Goal: Communication & Community: Answer question/provide support

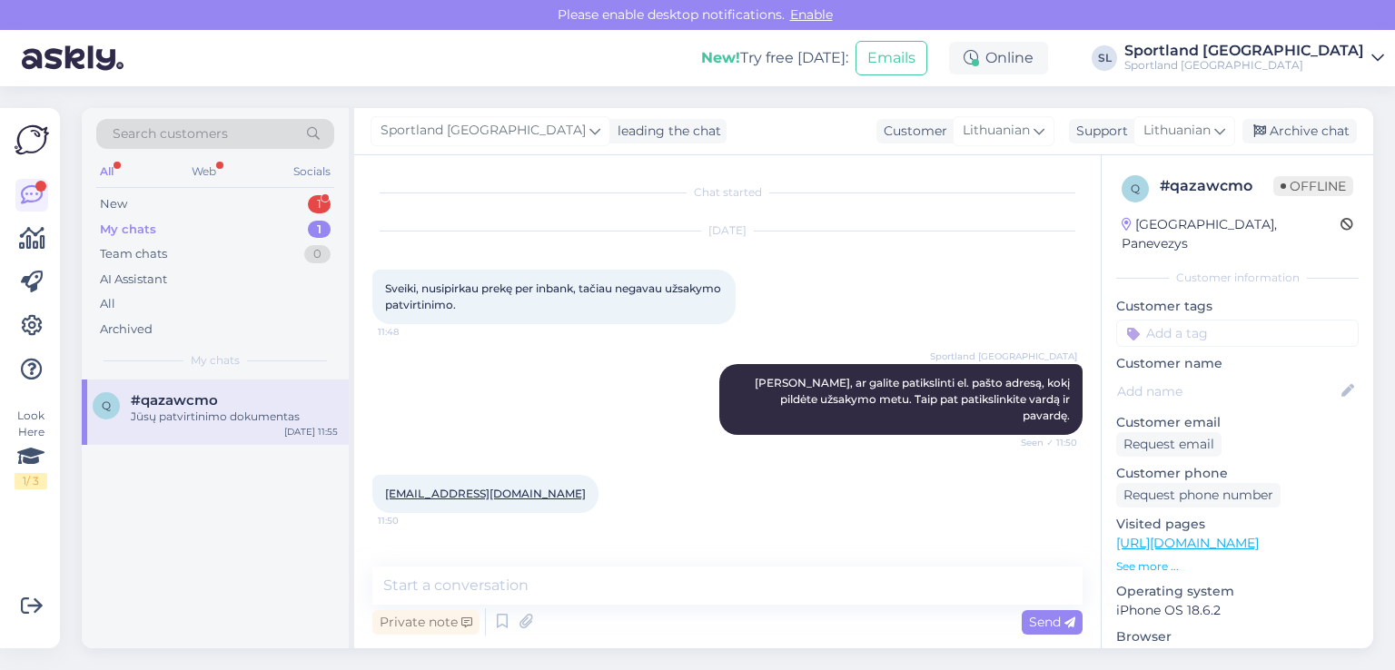
scroll to position [1094, 0]
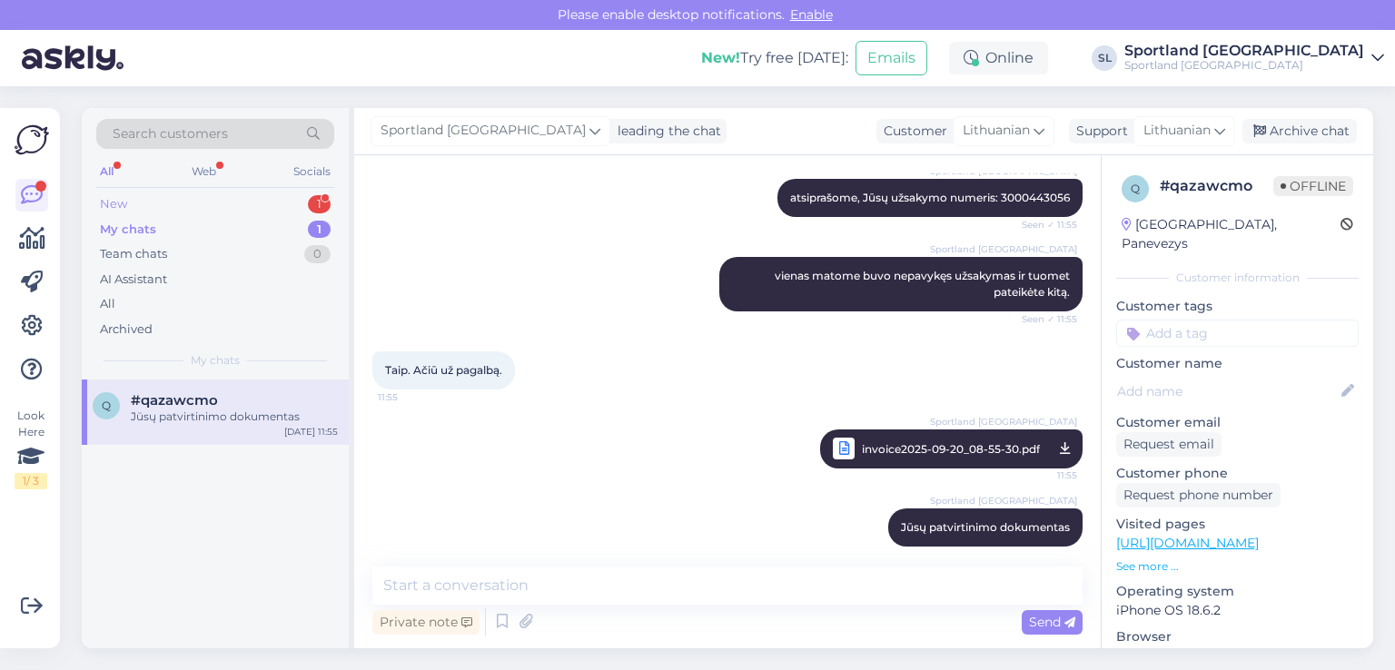
click at [211, 199] on div "New 1" at bounding box center [215, 204] width 238 height 25
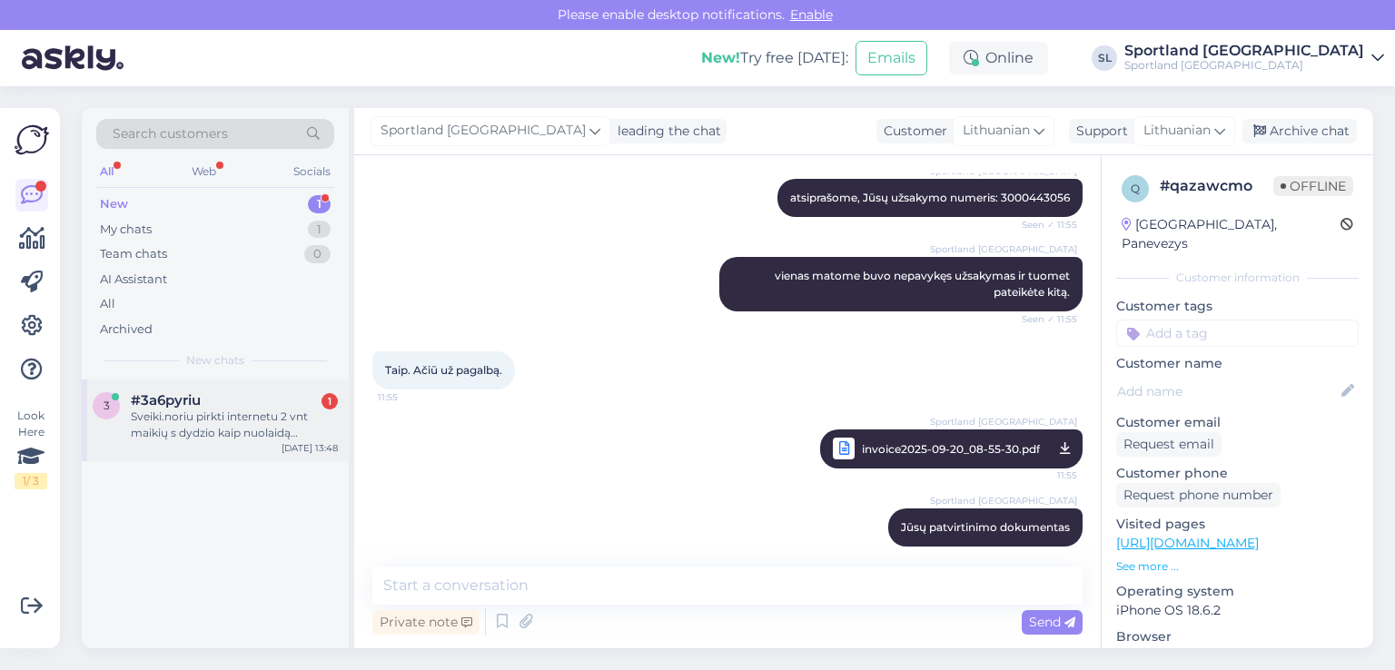
click at [172, 434] on div "Sveiki.noriu pirkti internetu 2 vnt maikių s dydzio kaip nuolaidą pritaikyti?" at bounding box center [234, 425] width 207 height 33
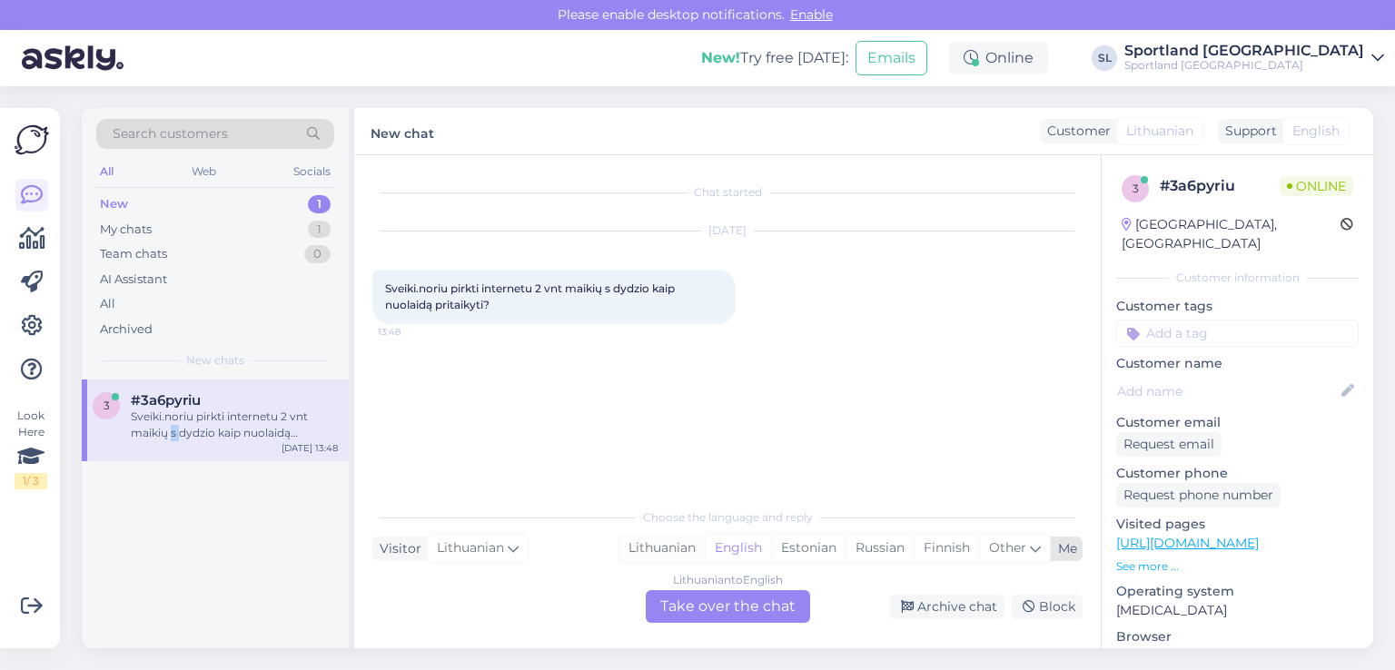
click at [657, 552] on div "Lithuanian" at bounding box center [661, 548] width 85 height 27
click at [656, 552] on div "Lithuanian" at bounding box center [661, 548] width 85 height 27
click at [660, 608] on div "Lithuanian to Lithuanian Take over the chat" at bounding box center [728, 606] width 164 height 33
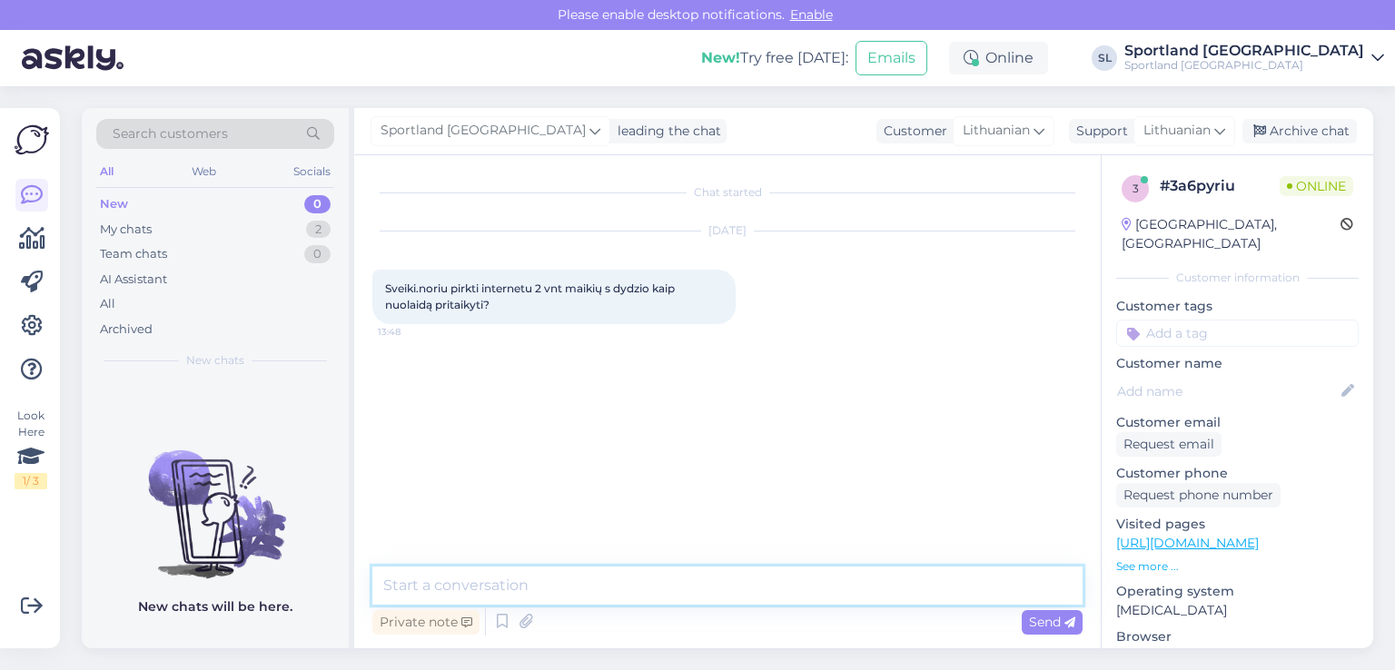
click at [581, 571] on textarea at bounding box center [727, 586] width 710 height 38
type textarea "Sveiki"
click at [581, 571] on textarea at bounding box center [727, 586] width 710 height 38
type textarea "a"
type textarea "g"
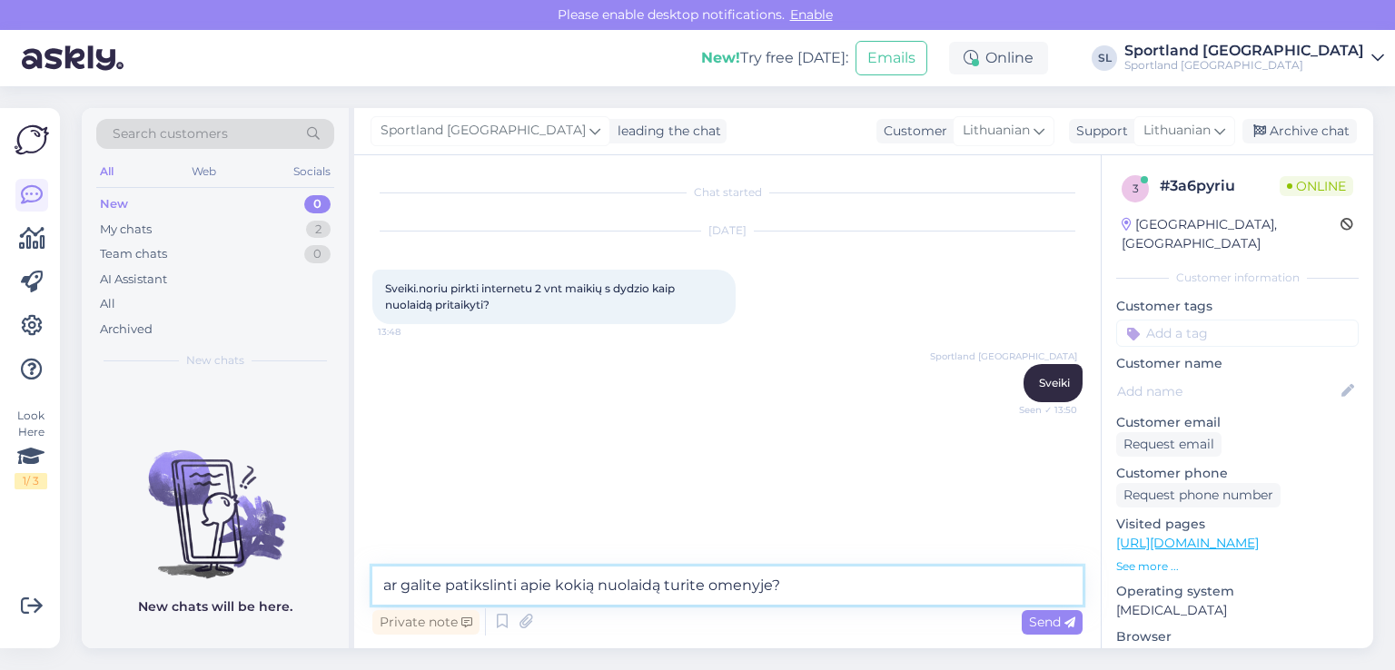
type textarea "ar galite patikslinti apie kokią nuolaidą turite omenyje?"
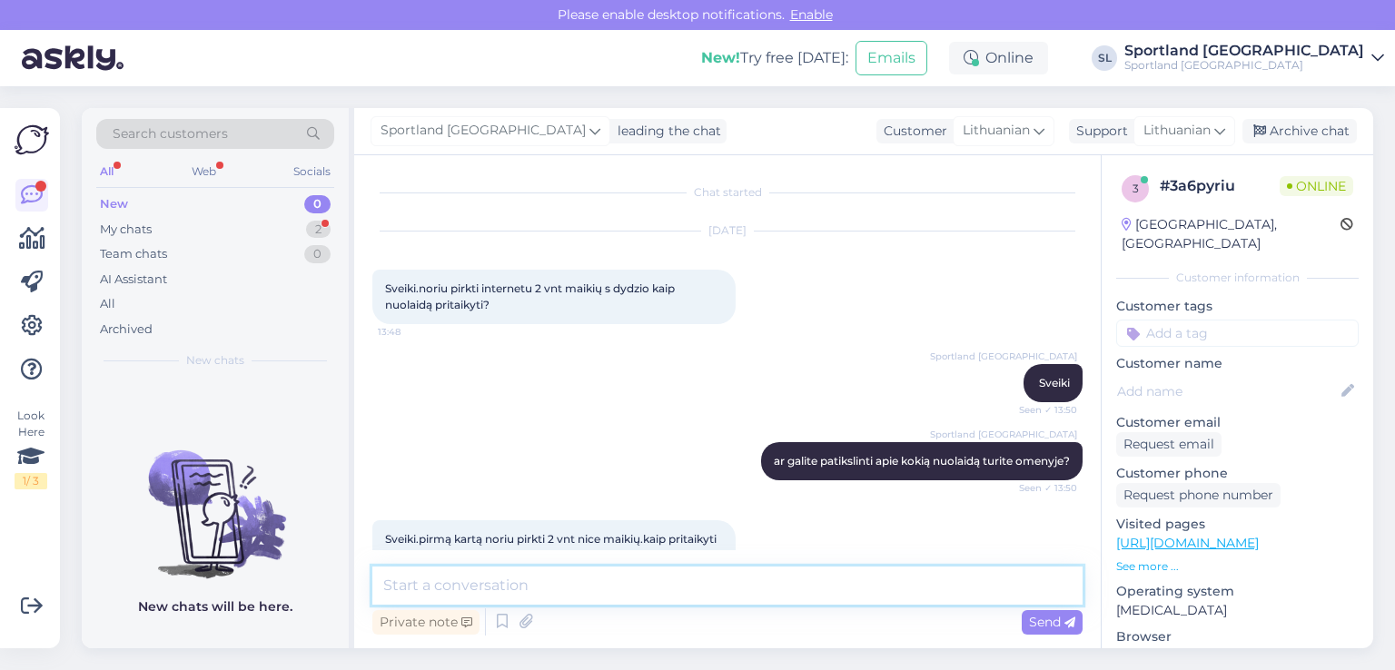
scroll to position [159, 0]
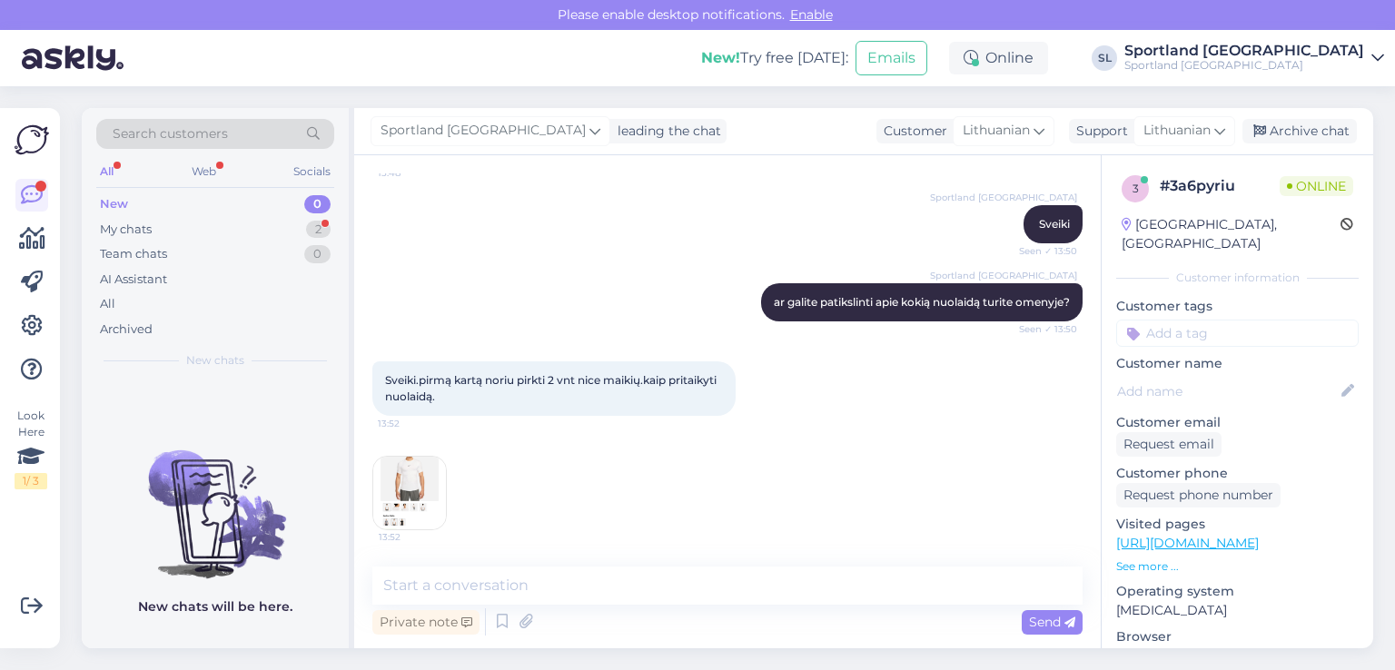
click at [415, 491] on img at bounding box center [409, 493] width 73 height 73
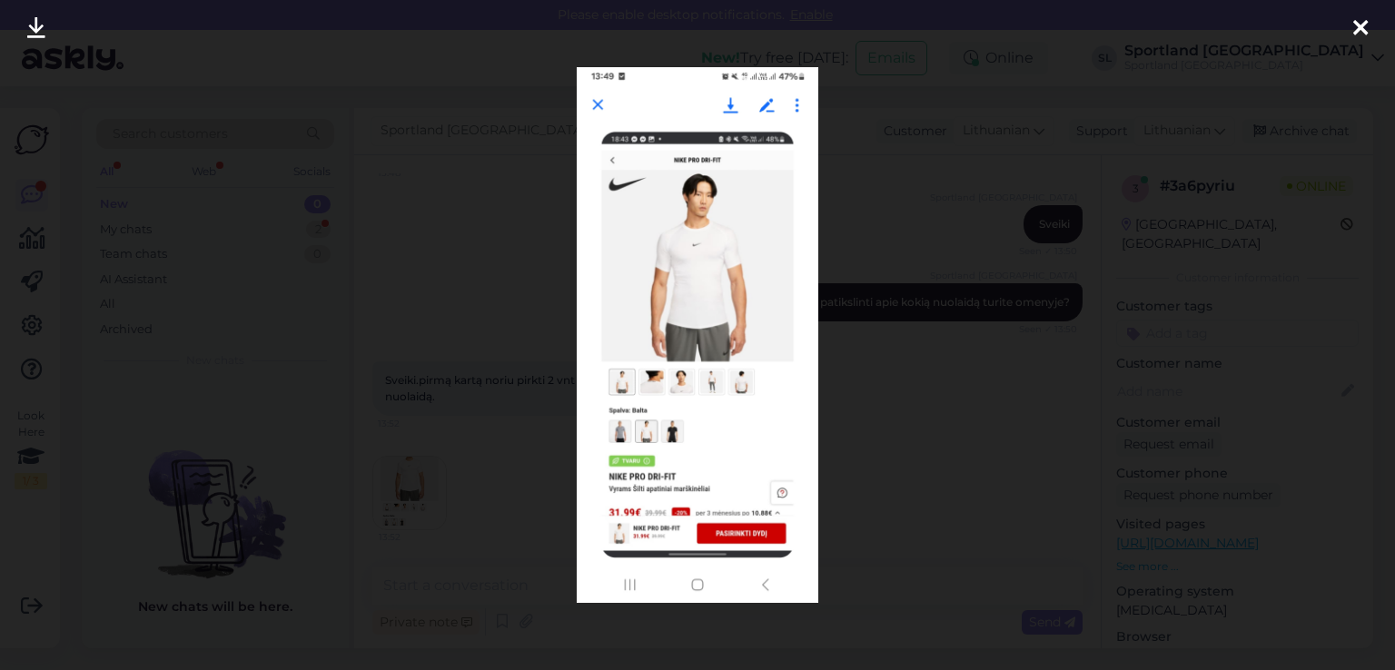
click at [1362, 30] on icon at bounding box center [1360, 29] width 15 height 24
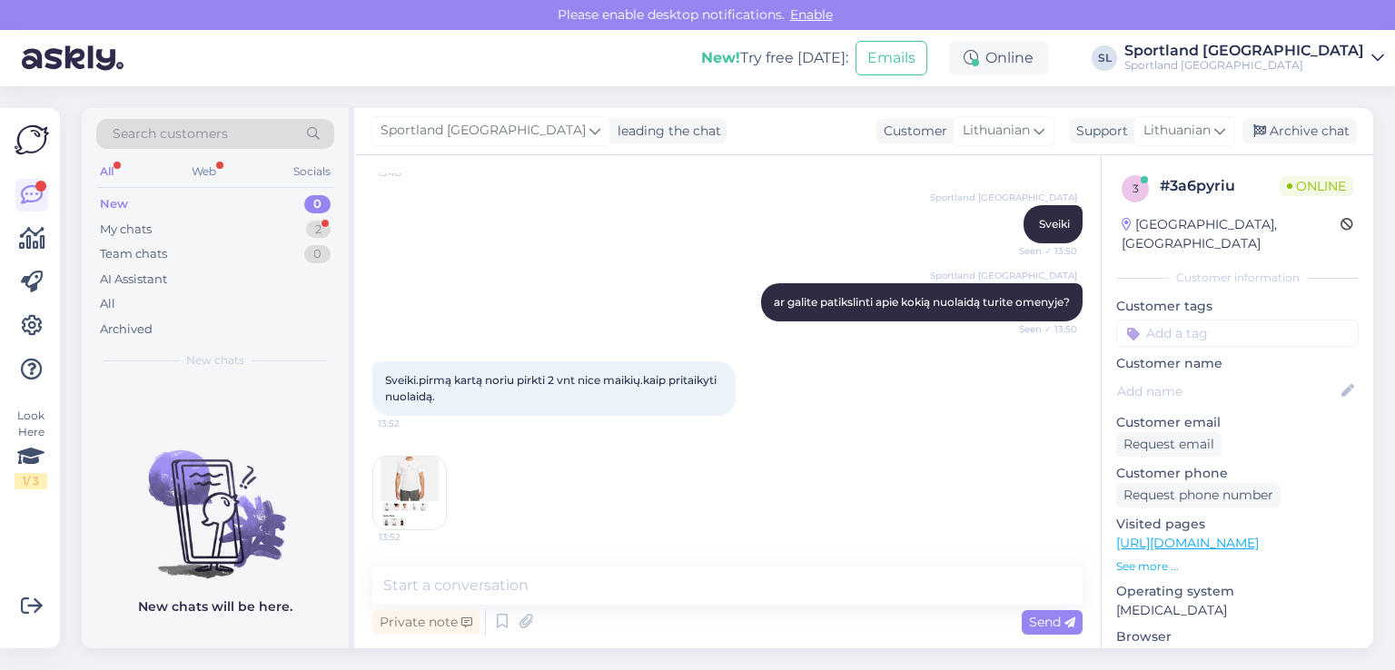
click at [429, 480] on img at bounding box center [409, 493] width 73 height 73
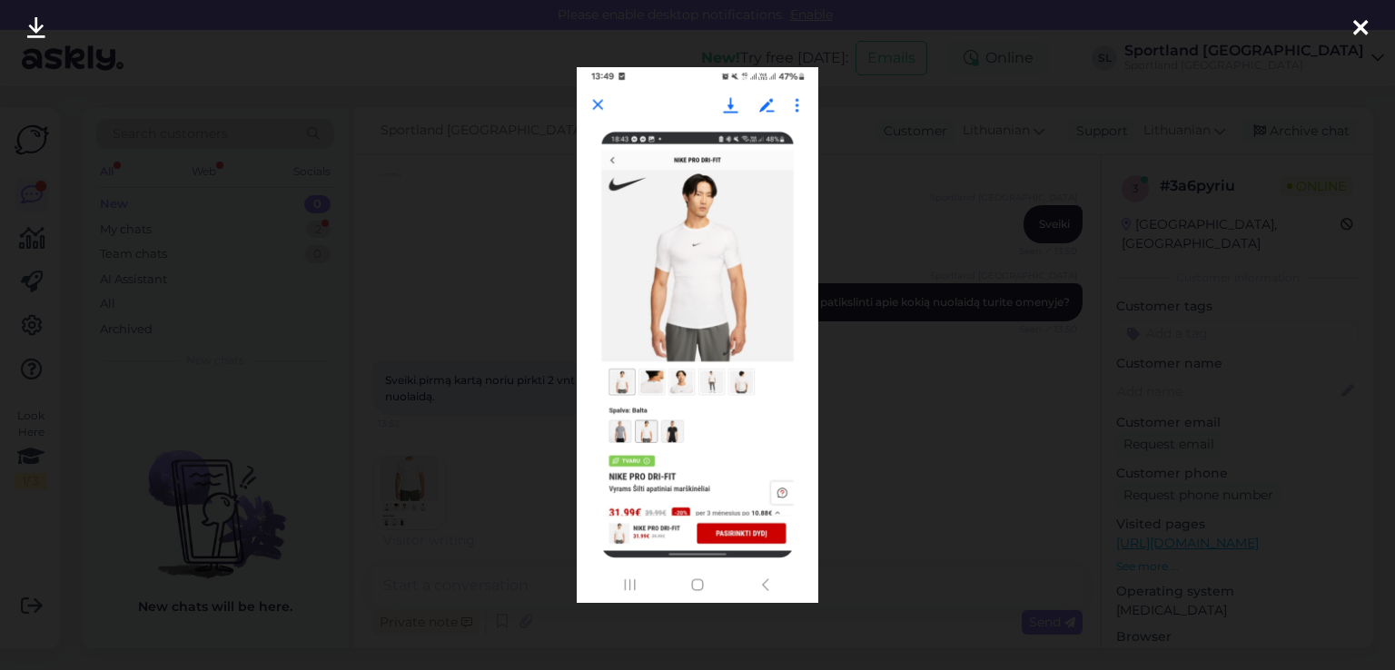
click at [1360, 26] on icon at bounding box center [1360, 29] width 15 height 24
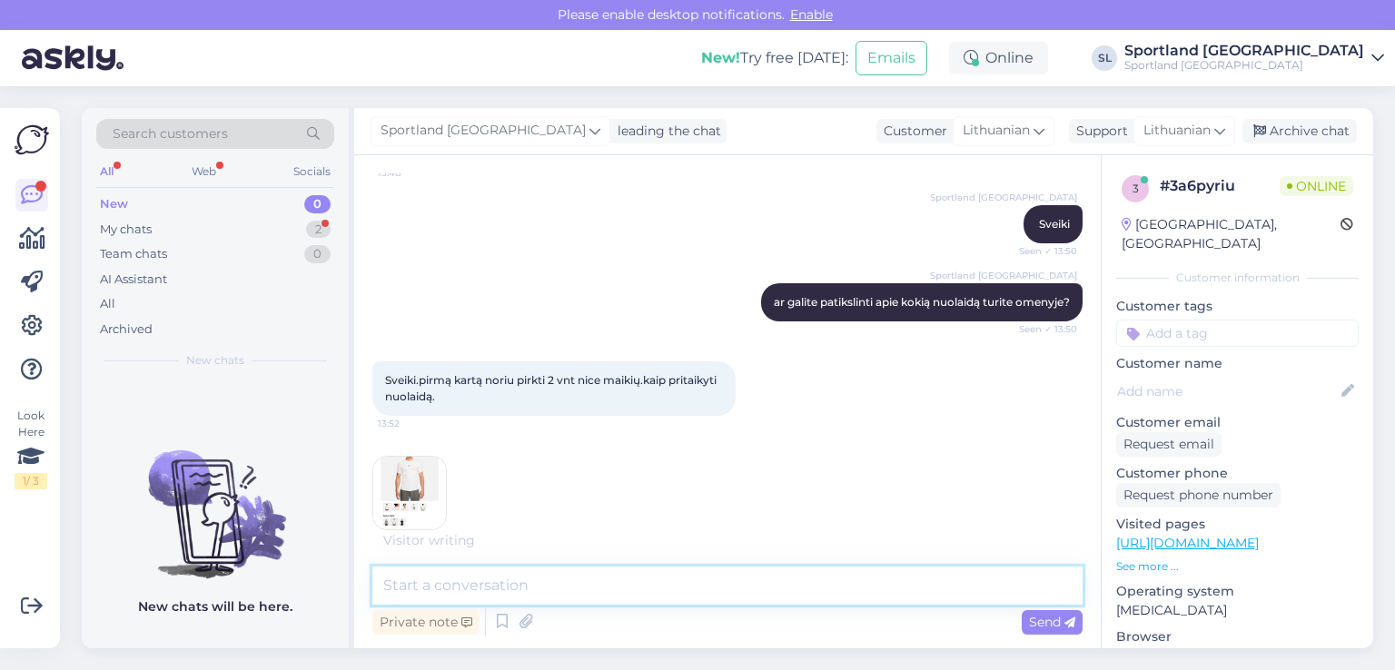
click at [548, 591] on textarea at bounding box center [727, 586] width 710 height 38
type textarea "nelabai suprantame, kokią nuolaidą norite pritaikyti?"
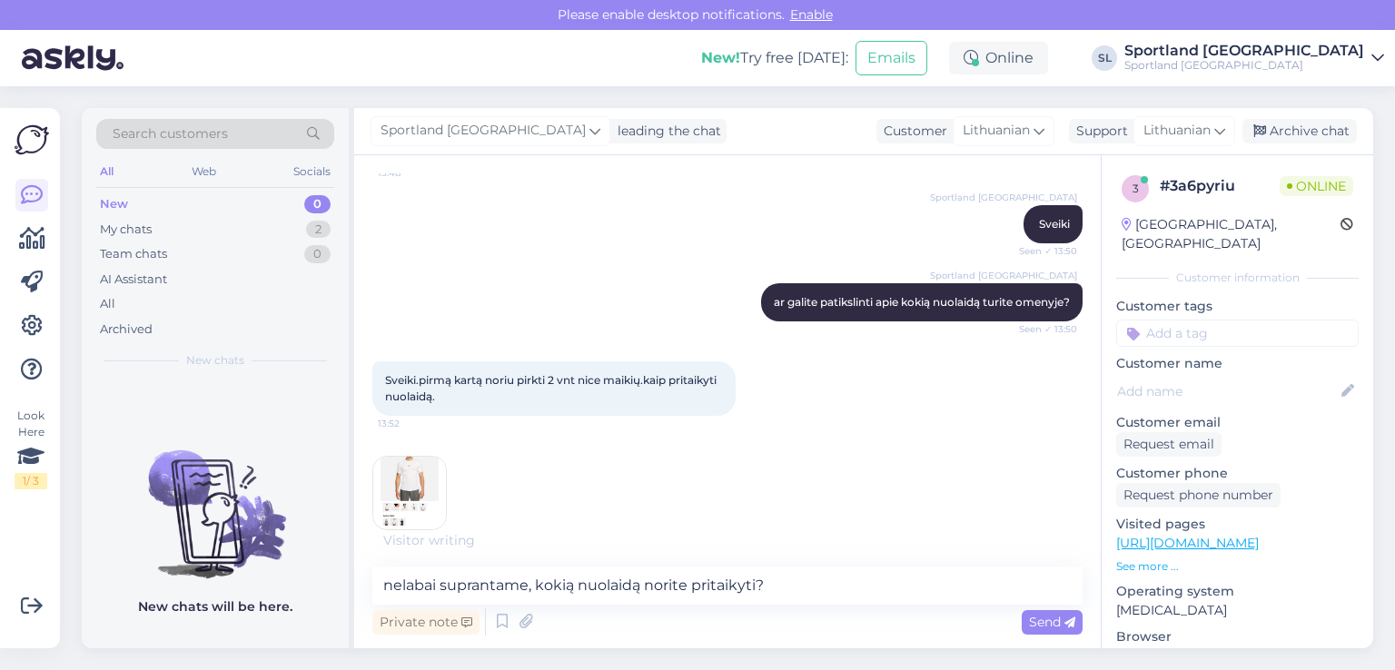
click at [384, 478] on img at bounding box center [409, 493] width 73 height 73
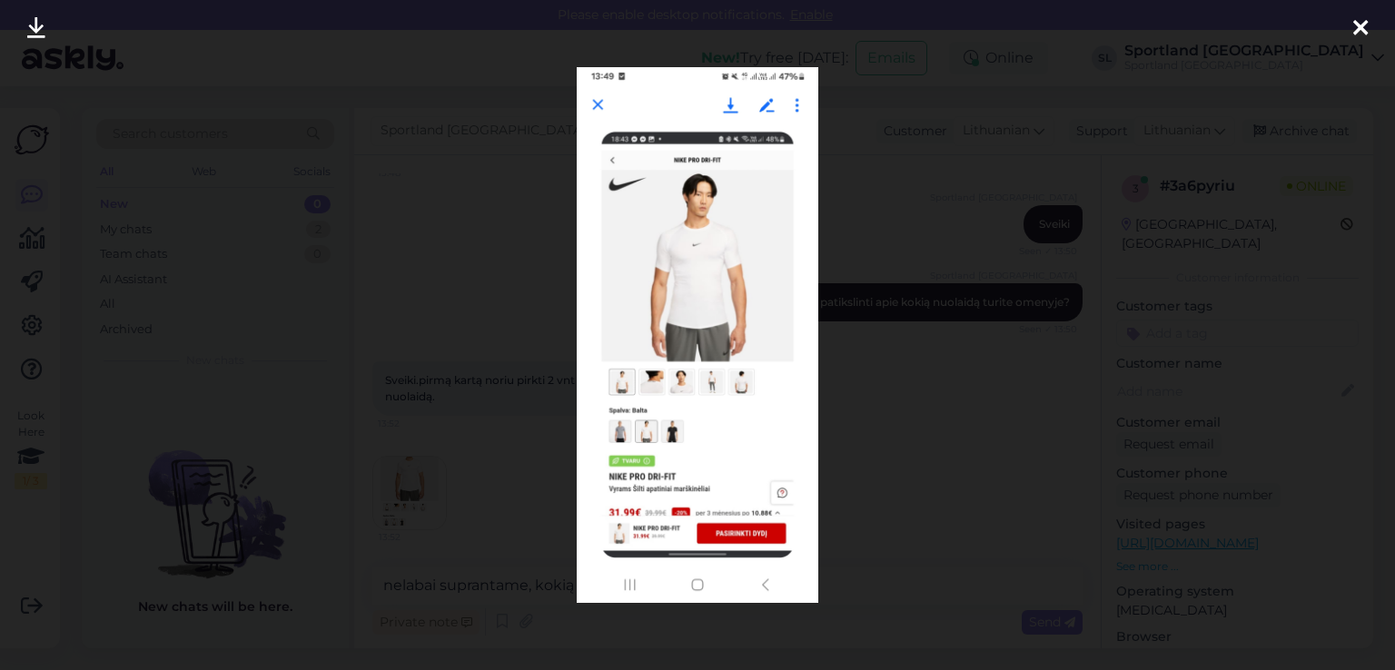
click at [1360, 34] on icon at bounding box center [1360, 29] width 15 height 24
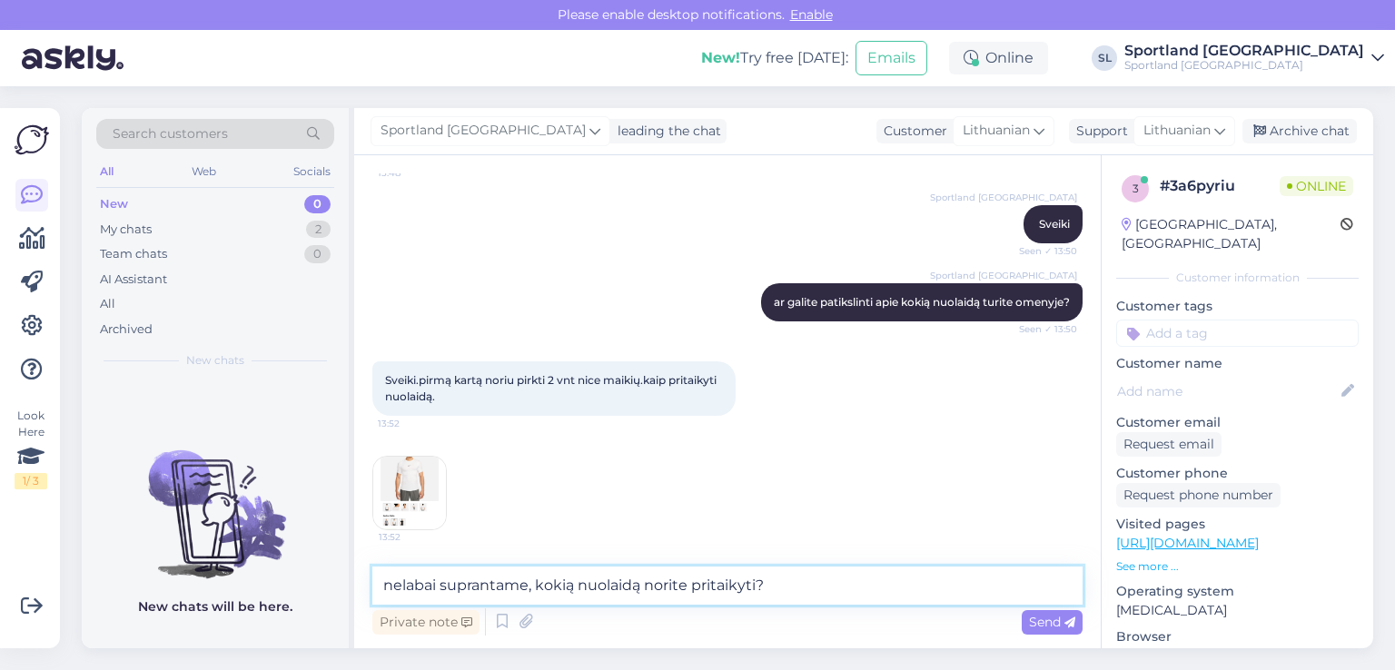
click at [810, 577] on textarea "nelabai suprantame, kokią nuolaidą norite pritaikyti?" at bounding box center [727, 586] width 710 height 38
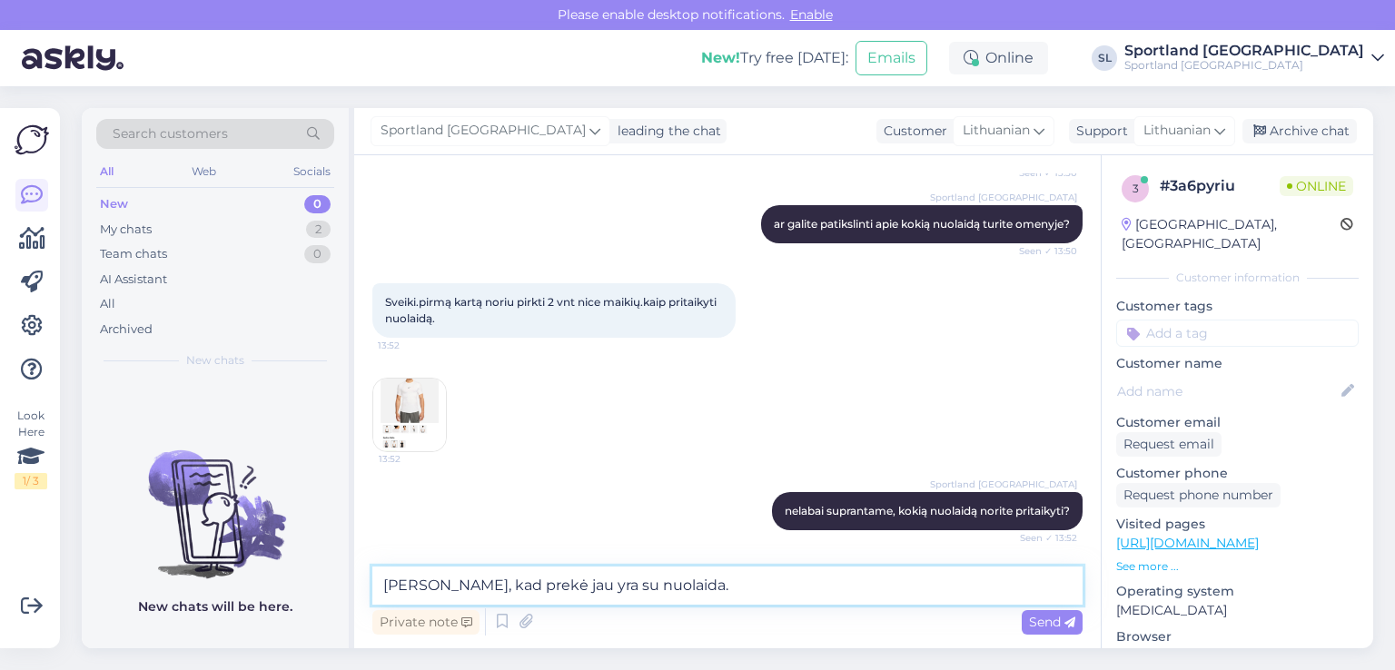
type textarea "[PERSON_NAME], kad prekė jau yra su nuolaida."
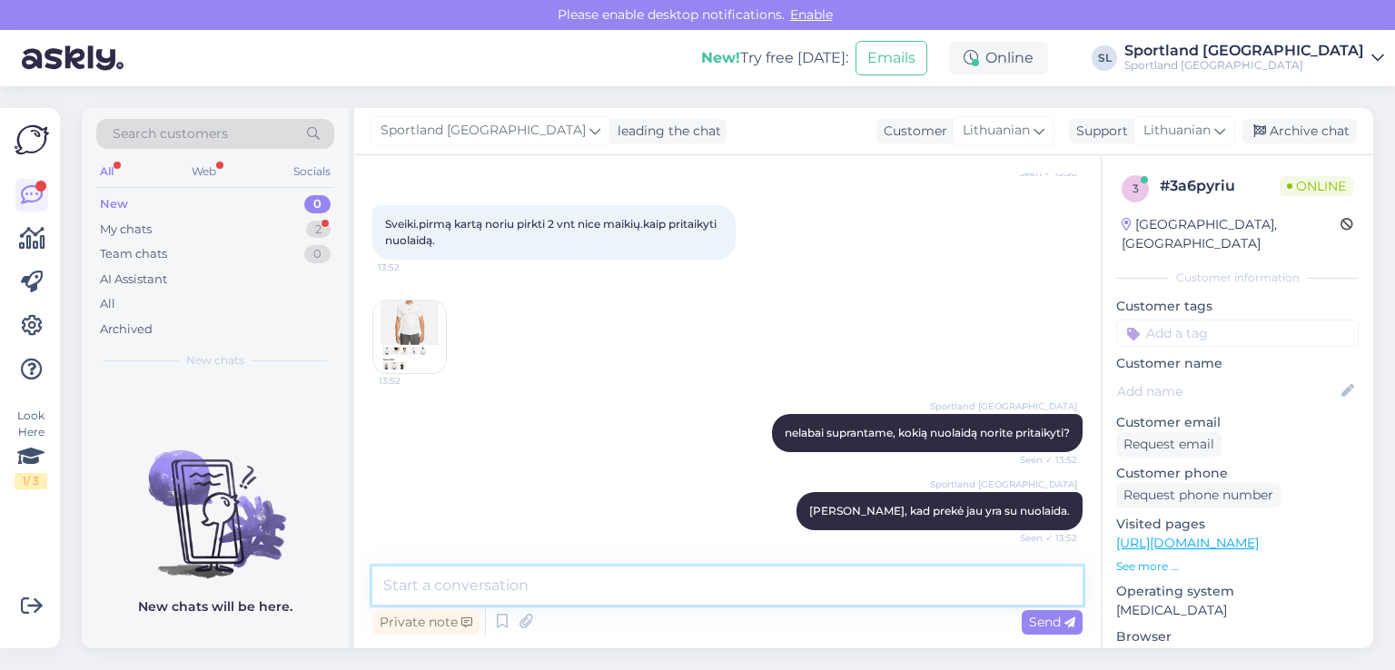
scroll to position [393, 0]
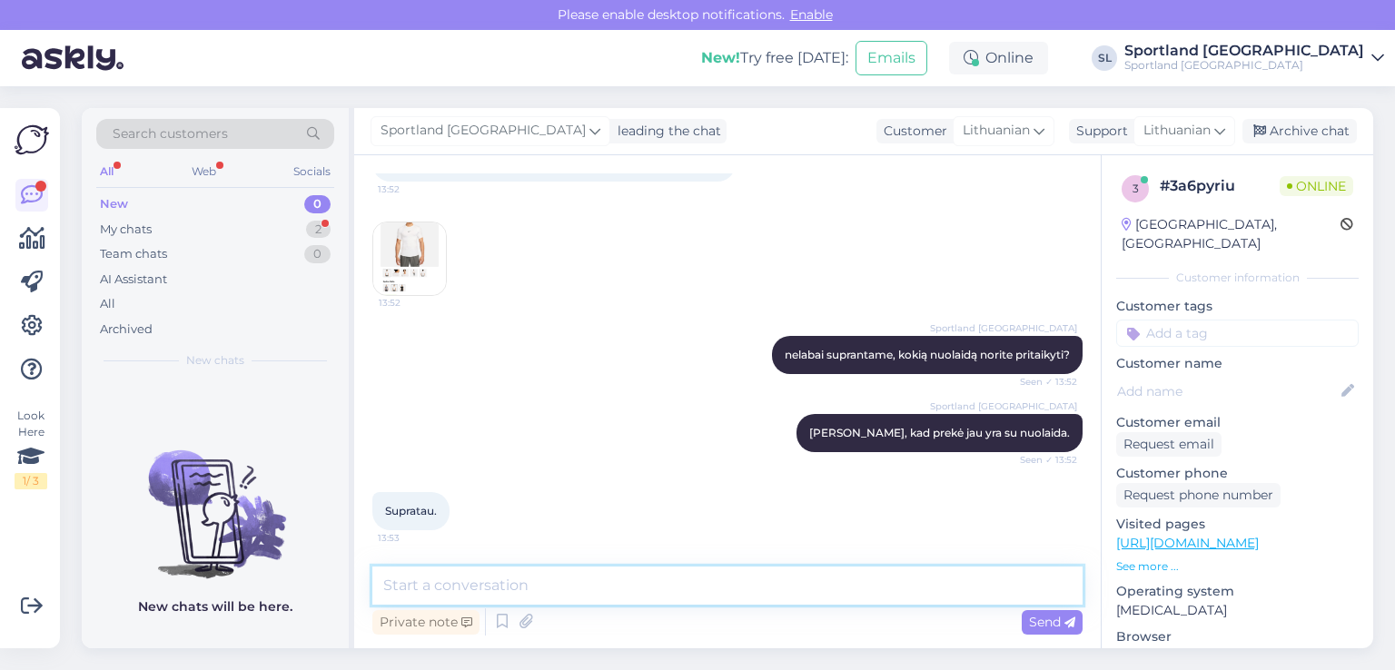
click at [602, 577] on textarea at bounding box center [727, 586] width 710 height 38
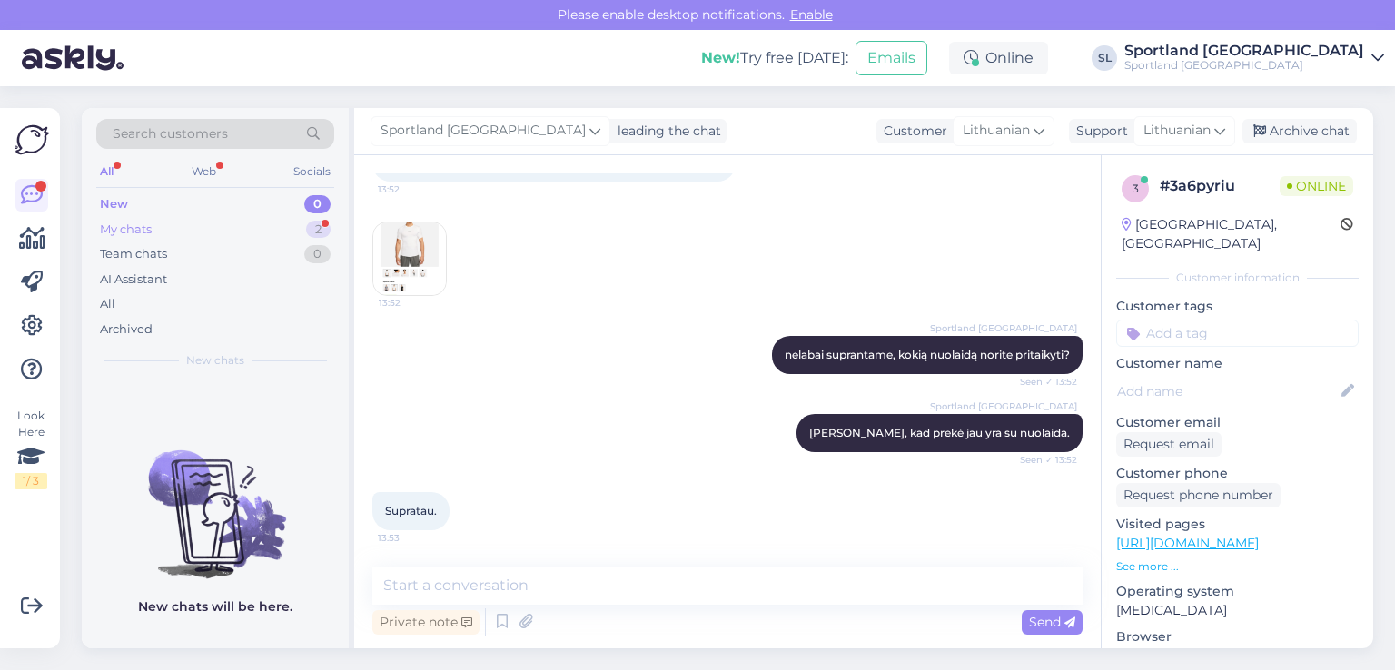
click at [239, 226] on div "My chats 2" at bounding box center [215, 229] width 238 height 25
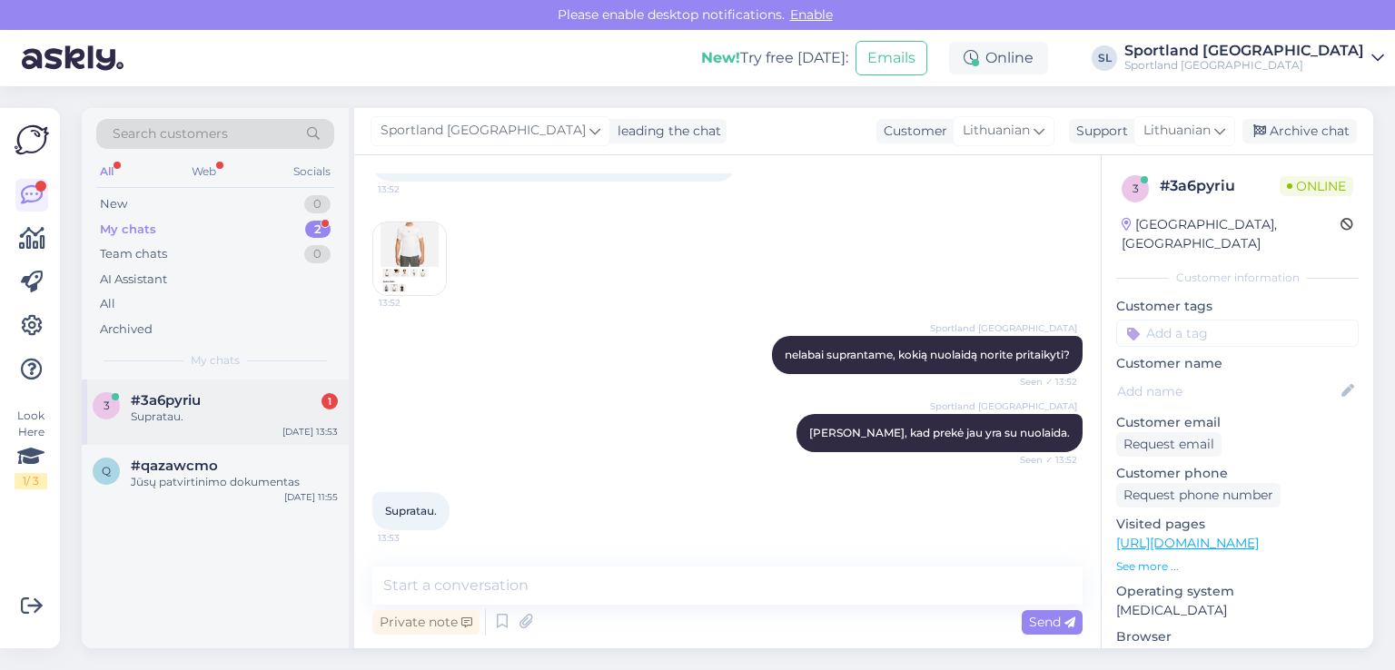
click at [223, 409] on div "Supratau." at bounding box center [234, 417] width 207 height 16
click at [261, 488] on div "Jūsų patvirtinimo dokumentas" at bounding box center [234, 482] width 207 height 16
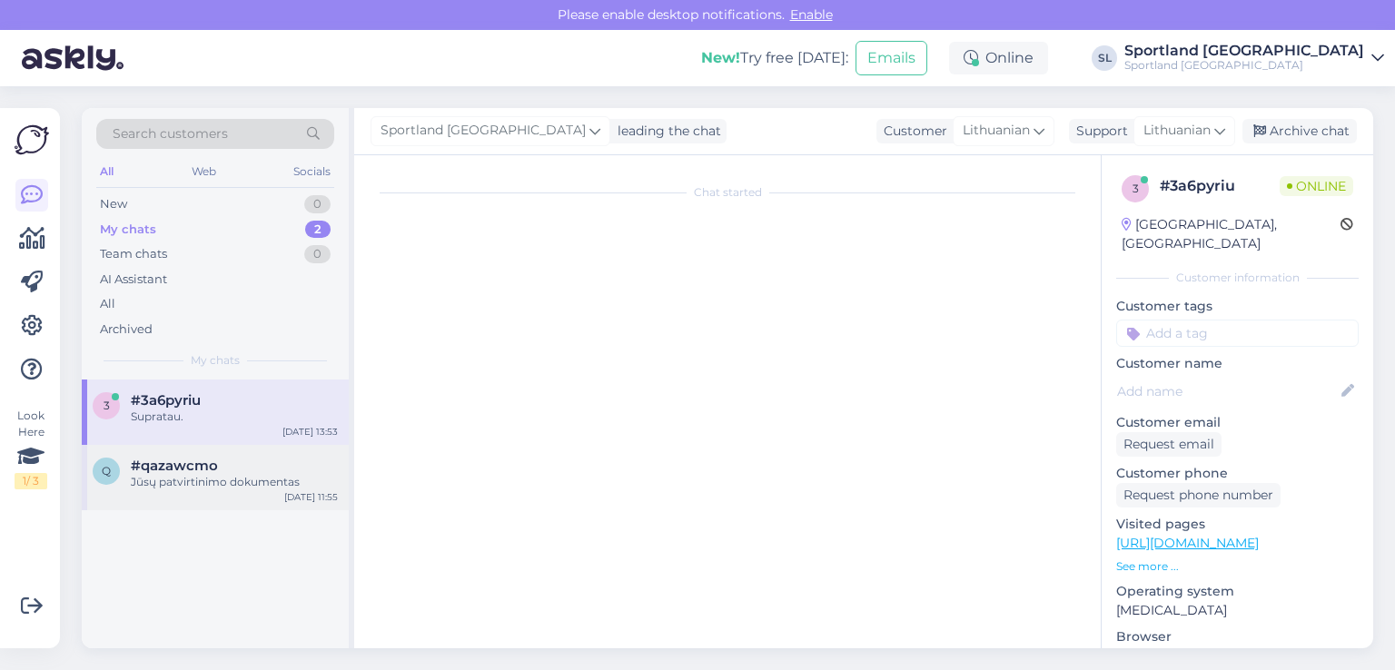
scroll to position [1094, 0]
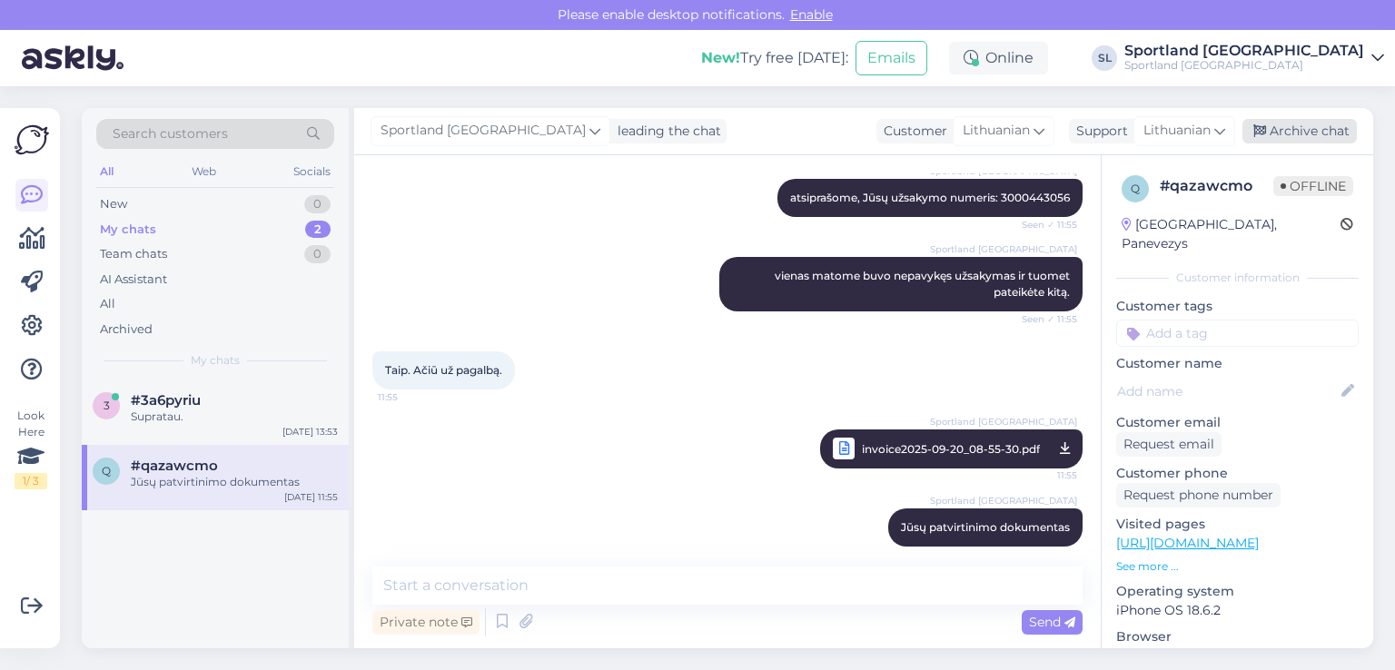
click at [1274, 129] on div "Archive chat" at bounding box center [1300, 131] width 114 height 25
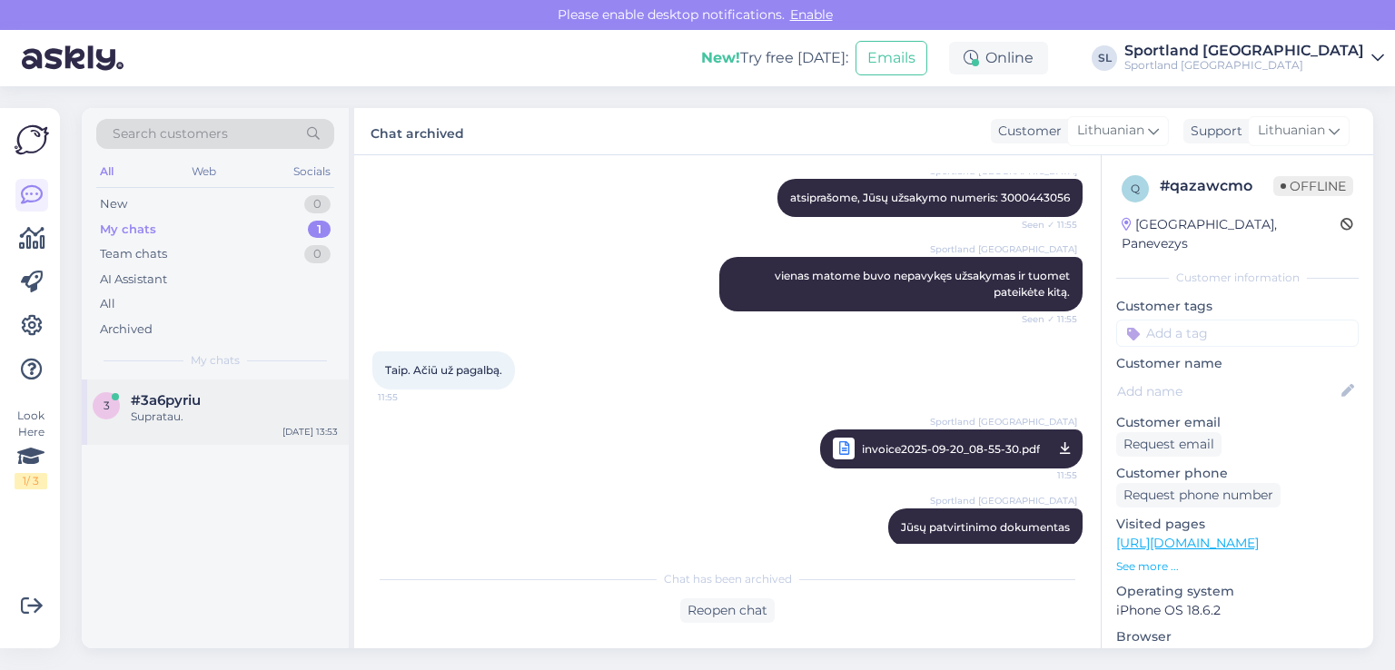
click at [173, 438] on div "3 #3a6pyriu Supratau. [DATE] 13:53" at bounding box center [215, 412] width 267 height 65
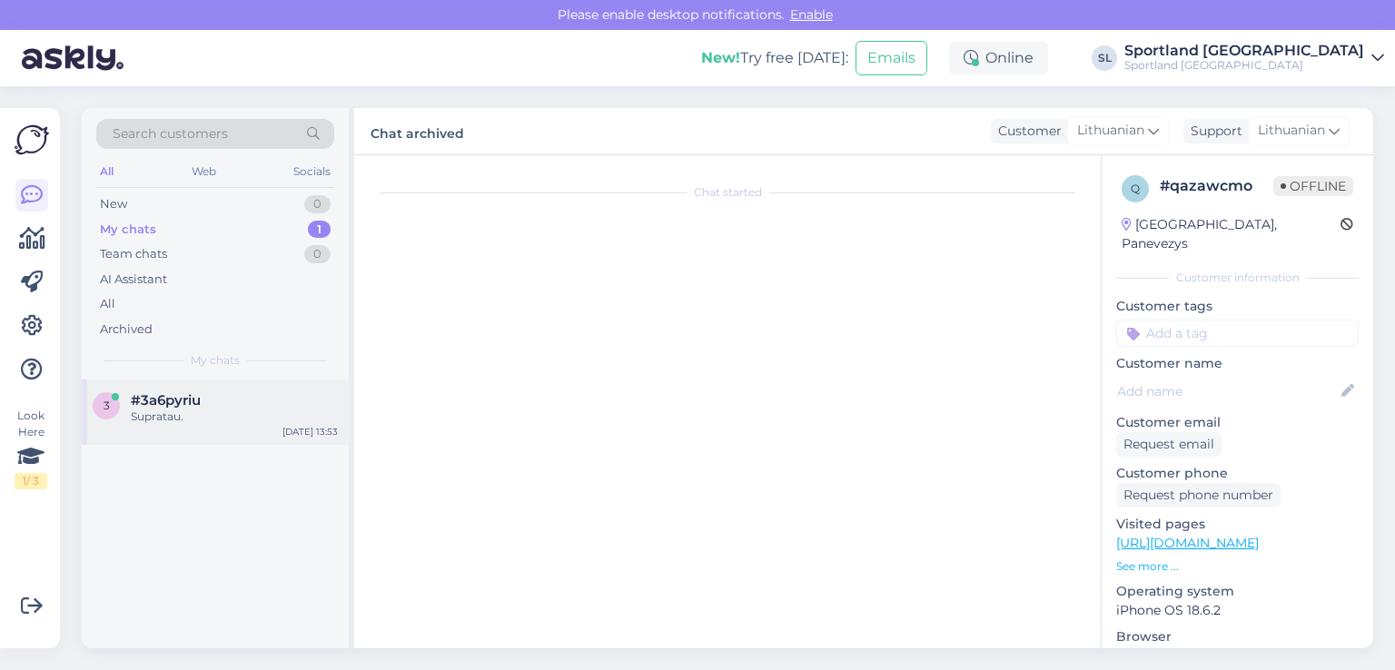
scroll to position [393, 0]
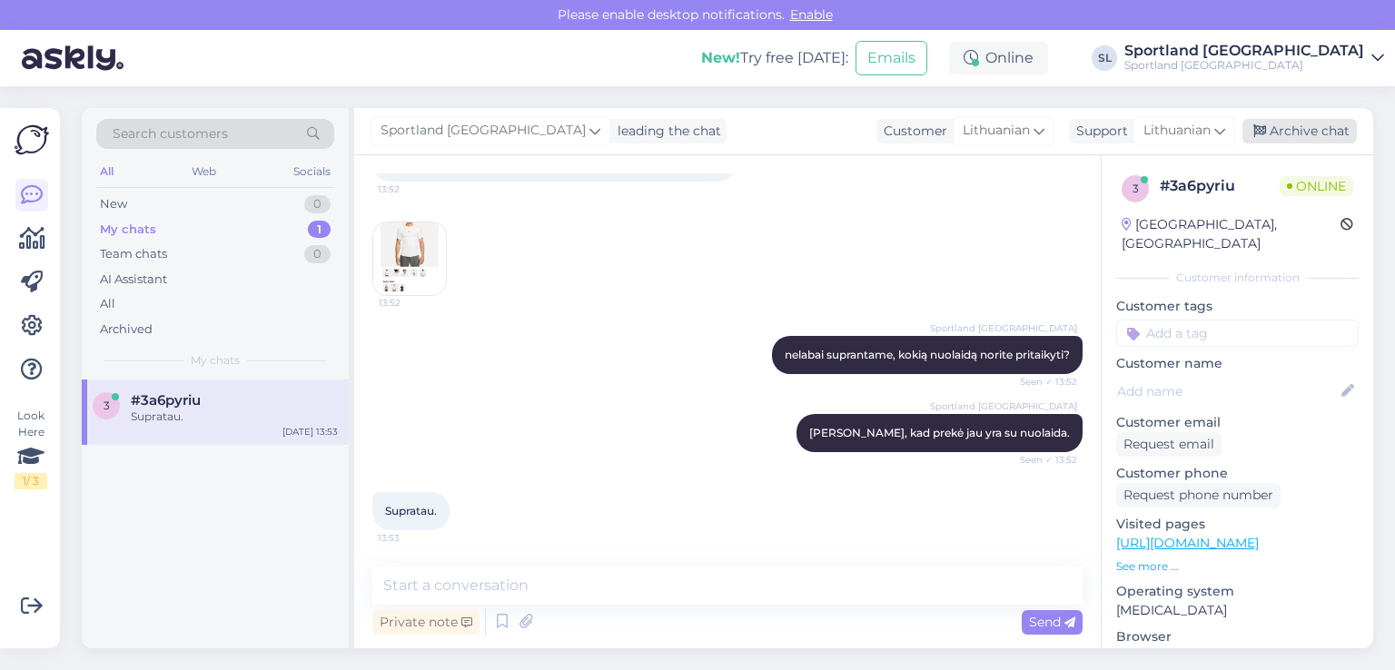
click at [1302, 128] on div "Archive chat" at bounding box center [1300, 131] width 114 height 25
